Goal: Information Seeking & Learning: Learn about a topic

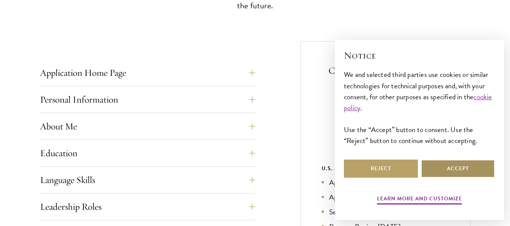
click at [451, 173] on button "Accept" at bounding box center [458, 169] width 74 height 18
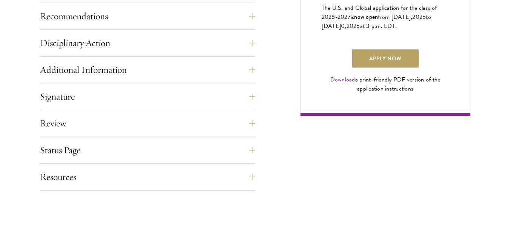
scroll to position [567, 0]
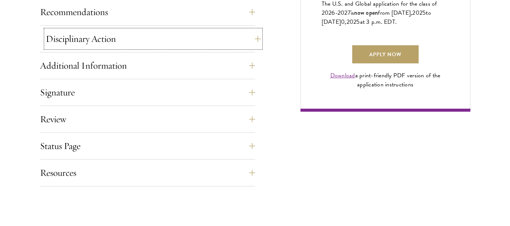
click at [252, 42] on button "Disciplinary Action" at bounding box center [153, 39] width 215 height 18
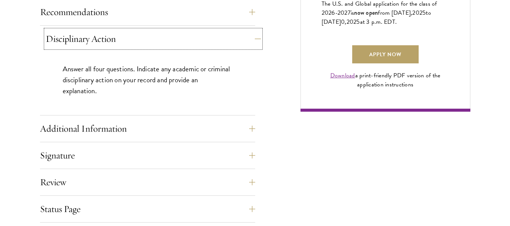
click at [252, 42] on button "Disciplinary Action" at bounding box center [153, 39] width 215 height 18
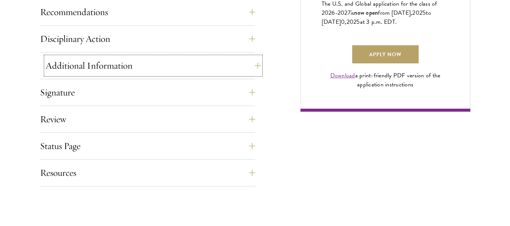
click at [250, 61] on button "Additional Information" at bounding box center [153, 66] width 215 height 18
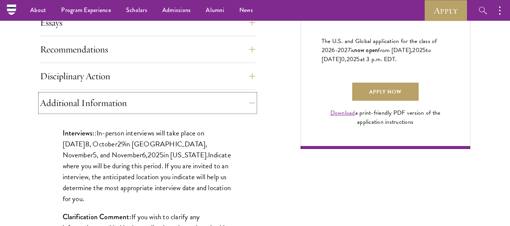
scroll to position [529, 0]
click at [246, 107] on button "Additional Information" at bounding box center [153, 103] width 215 height 18
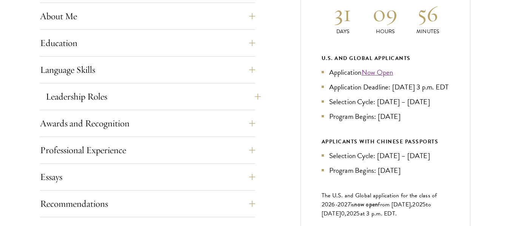
scroll to position [415, 0]
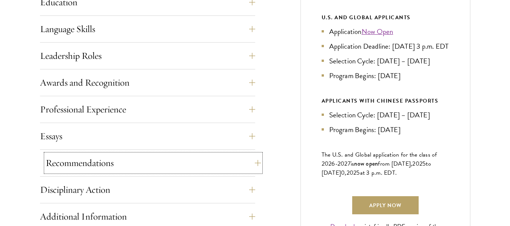
click at [199, 157] on button "Recommendations" at bounding box center [153, 163] width 215 height 18
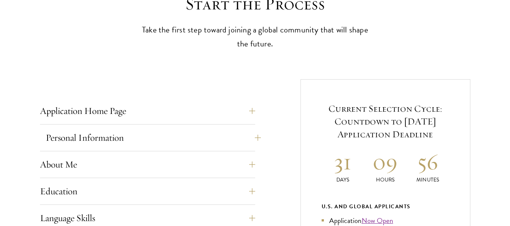
scroll to position [227, 0]
click at [207, 113] on button "Application Home Page" at bounding box center [153, 111] width 215 height 18
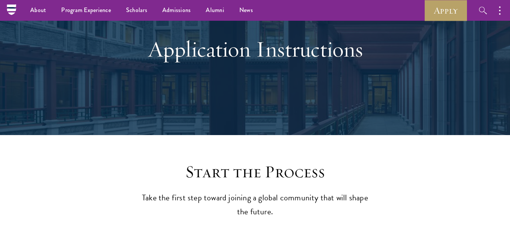
scroll to position [0, 0]
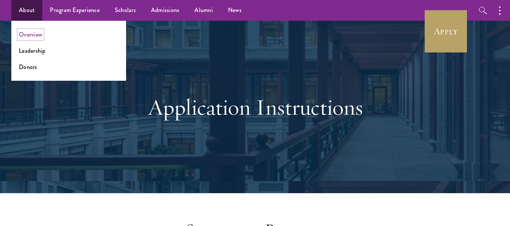
click at [30, 32] on link "Overview" at bounding box center [30, 34] width 23 height 9
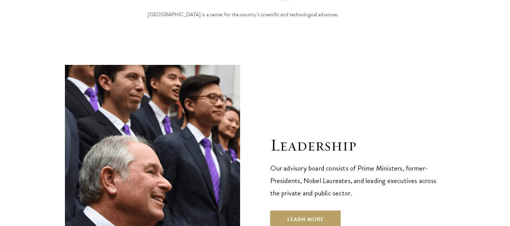
scroll to position [2568, 0]
